Goal: Browse casually

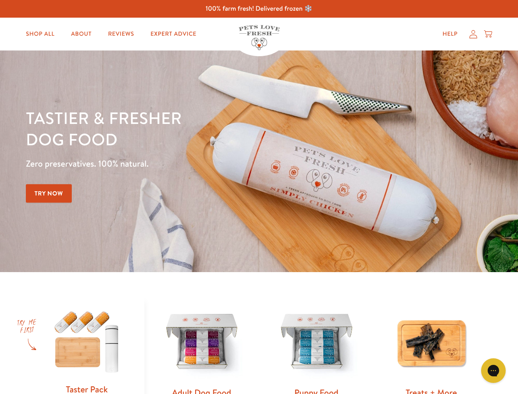
click at [259, 197] on div "Tastier & fresher dog food Zero preservatives. 100% natural. Try Now" at bounding box center [181, 161] width 311 height 108
click at [493, 370] on icon "Gorgias live chat" at bounding box center [493, 370] width 8 height 8
